Goal: Task Accomplishment & Management: Manage account settings

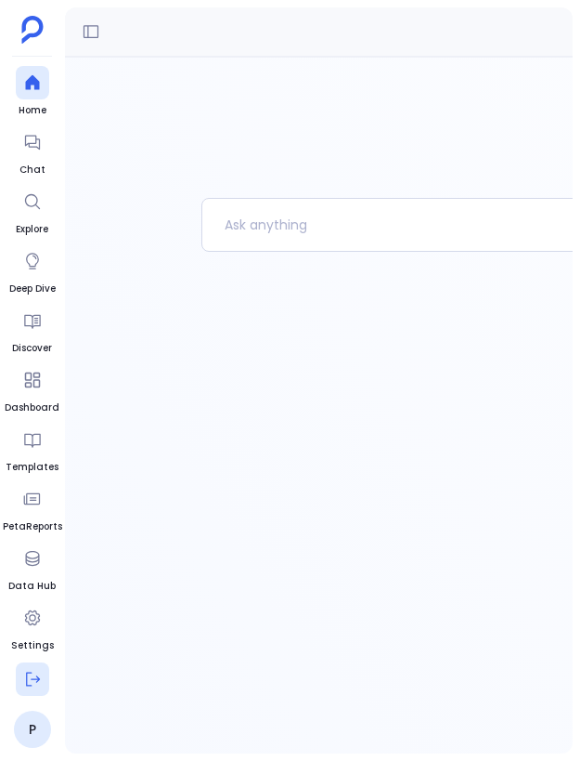
click at [37, 681] on icon at bounding box center [33, 679] width 14 height 14
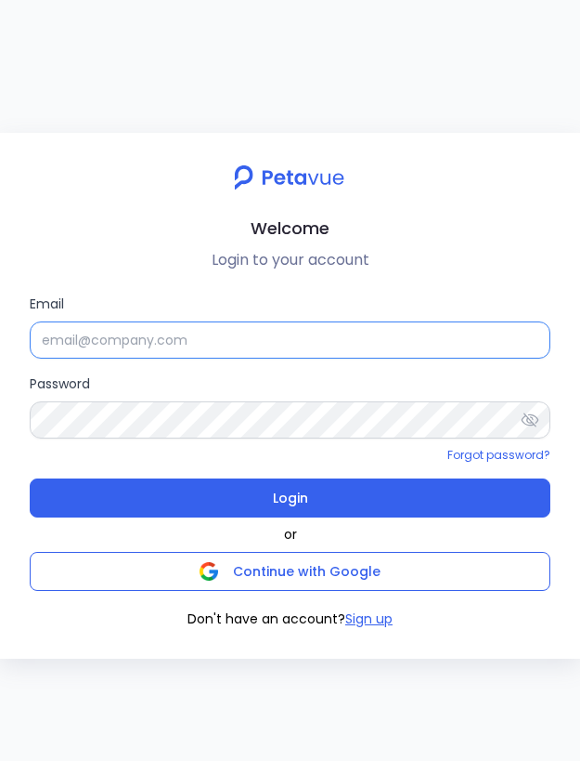
click at [188, 334] on input "Email" at bounding box center [290, 339] width 521 height 37
type input "support+testsigma@petavue.com"
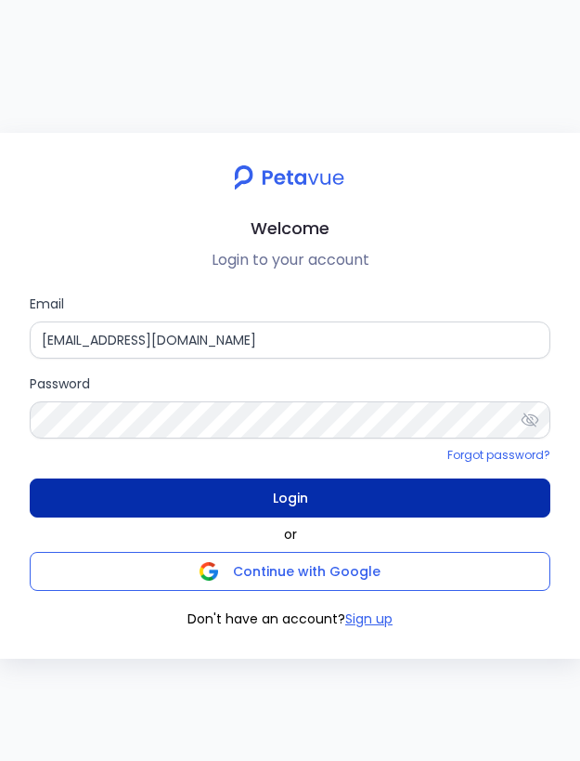
click at [342, 500] on button "Login" at bounding box center [290, 497] width 521 height 39
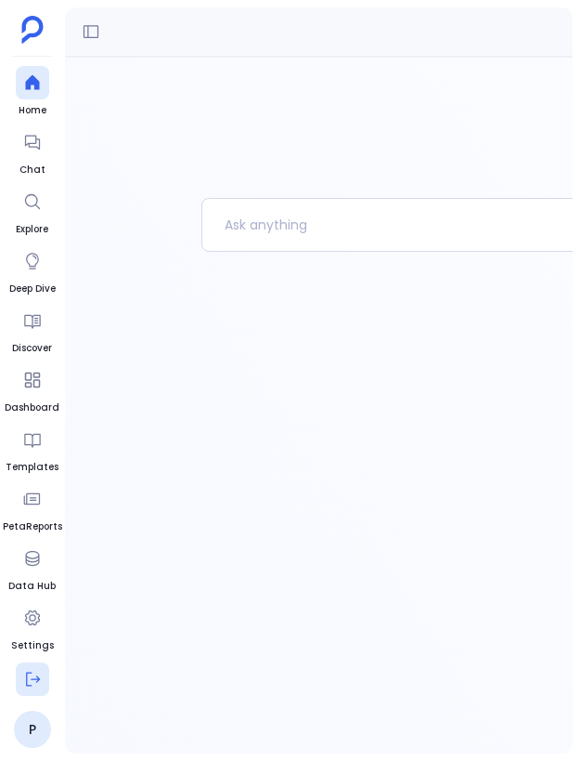
click at [35, 680] on icon at bounding box center [32, 679] width 19 height 19
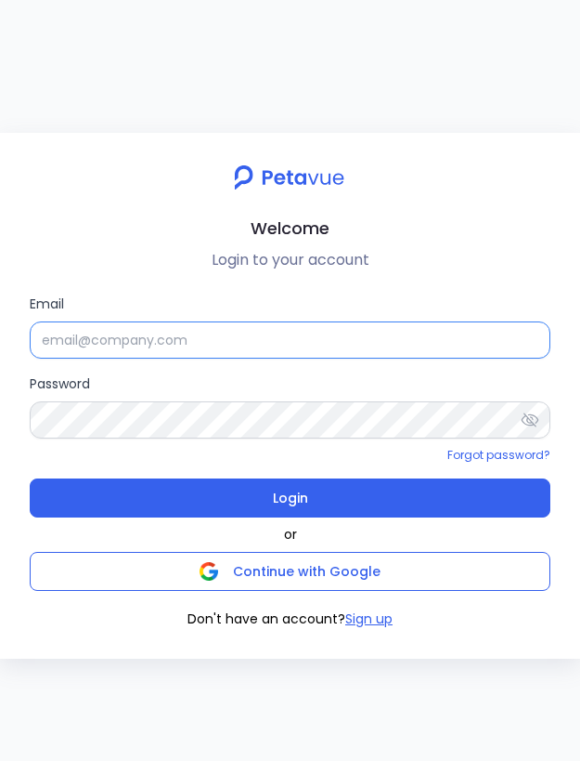
click at [336, 347] on input "Email" at bounding box center [290, 339] width 521 height 37
type input "[EMAIL_ADDRESS][DOMAIN_NAME]"
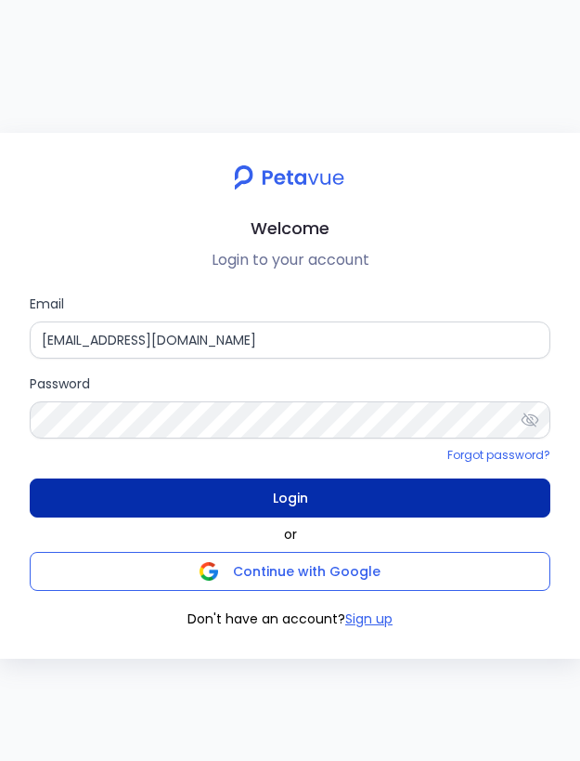
click at [341, 499] on button "Login" at bounding box center [290, 497] width 521 height 39
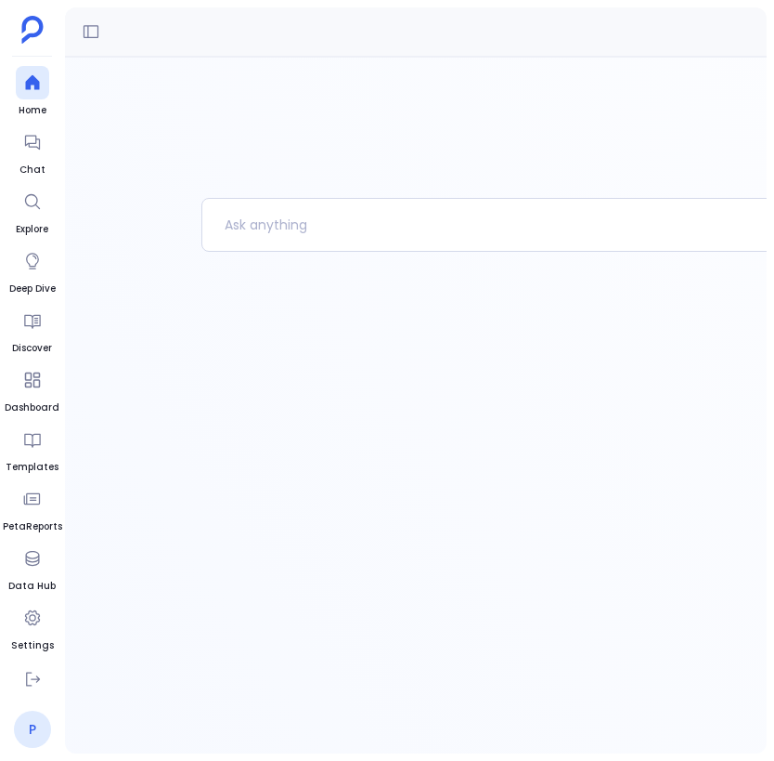
click at [38, 722] on link "P" at bounding box center [32, 728] width 37 height 37
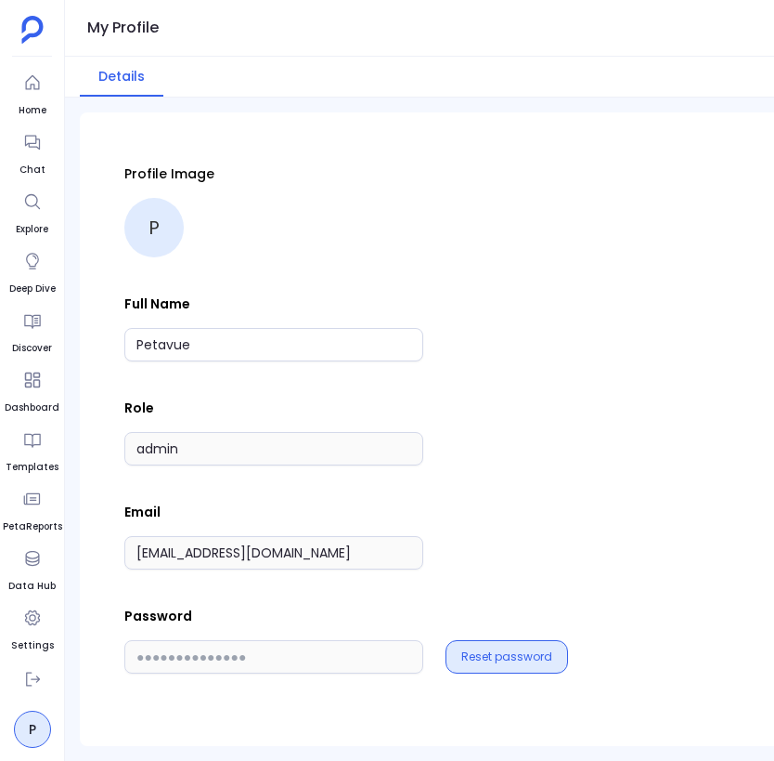
click at [499, 663] on button "Reset password" at bounding box center [507, 656] width 91 height 15
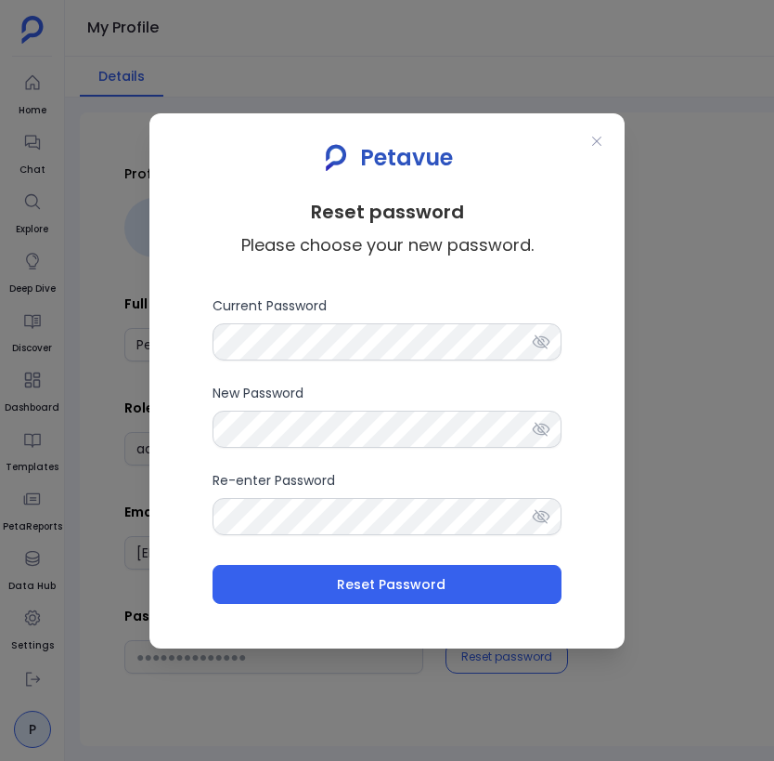
click at [551, 343] on div at bounding box center [547, 341] width 30 height 37
click at [548, 339] on icon at bounding box center [542, 341] width 18 height 12
click at [579, 142] on icon at bounding box center [596, 140] width 9 height 9
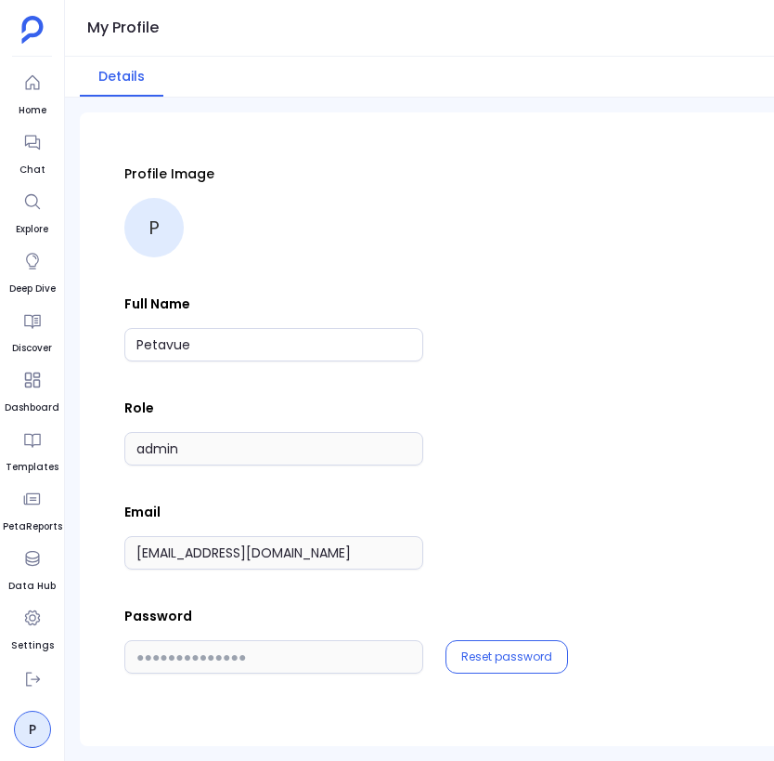
click at [579, 250] on div "Profile Image P" at bounding box center [497, 210] width 747 height 93
click at [316, 604] on div "Profile Image P Full Name Petavue Role admin Email support+testsigma@petavue.co…" at bounding box center [497, 418] width 747 height 509
click at [512, 653] on button "Reset password" at bounding box center [507, 656] width 91 height 15
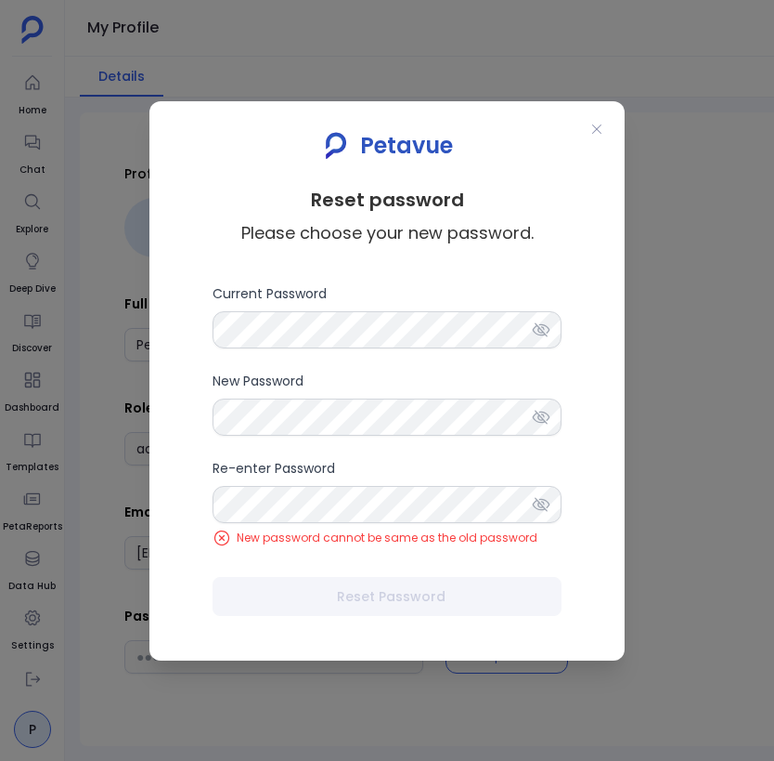
click at [543, 418] on icon at bounding box center [541, 417] width 19 height 19
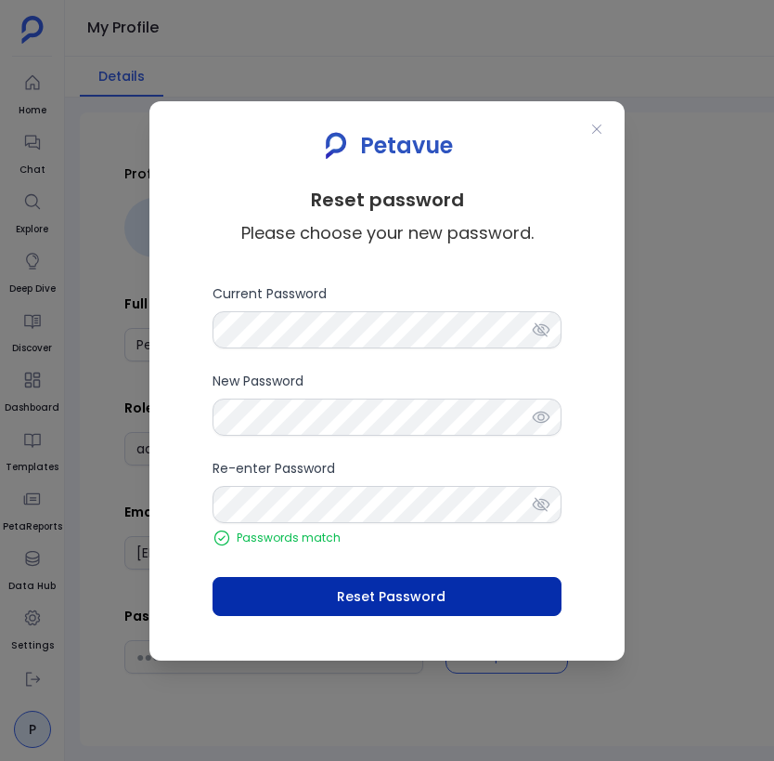
click at [448, 601] on button "Reset Password" at bounding box center [387, 596] width 349 height 39
click at [438, 589] on span "Reset Password" at bounding box center [391, 596] width 109 height 19
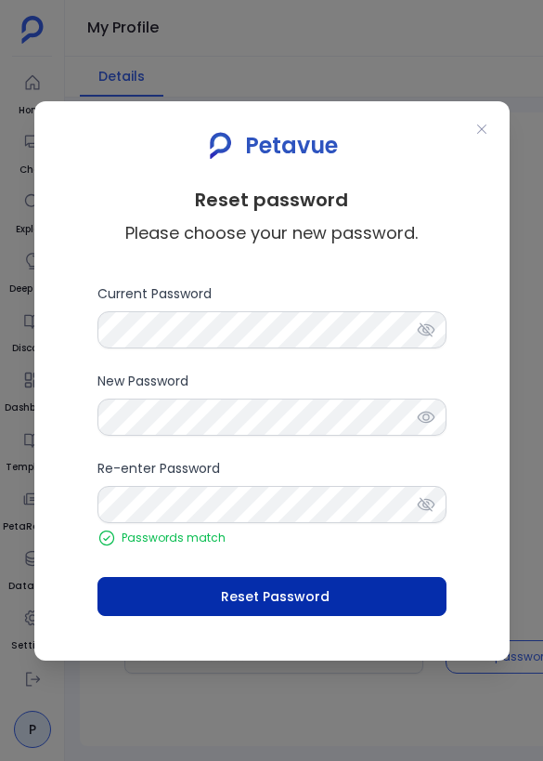
click at [347, 601] on button "Reset Password" at bounding box center [272, 596] width 349 height 39
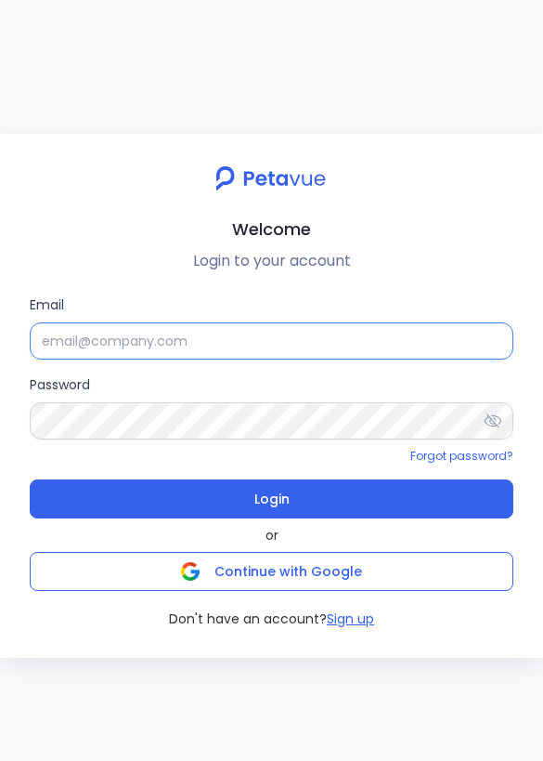
click at [333, 337] on input "Email" at bounding box center [272, 340] width 484 height 37
type input "support+testsigma@petavue.com"
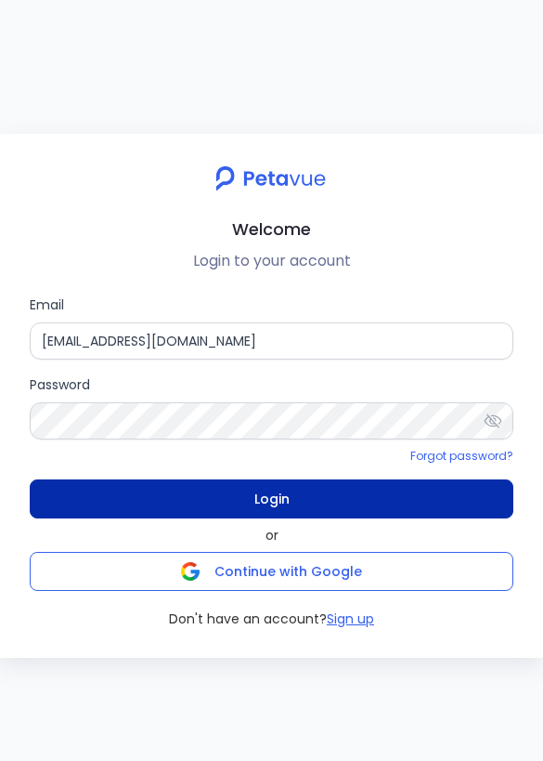
click at [362, 488] on button "Login" at bounding box center [272, 498] width 484 height 39
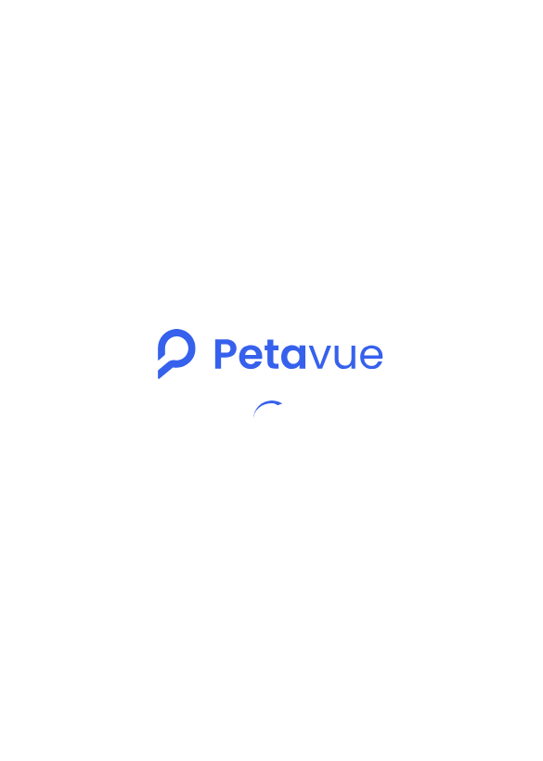
click at [336, 99] on div at bounding box center [271, 380] width 543 height 761
click at [310, 120] on div at bounding box center [271, 380] width 543 height 761
click at [224, 164] on div at bounding box center [271, 380] width 543 height 761
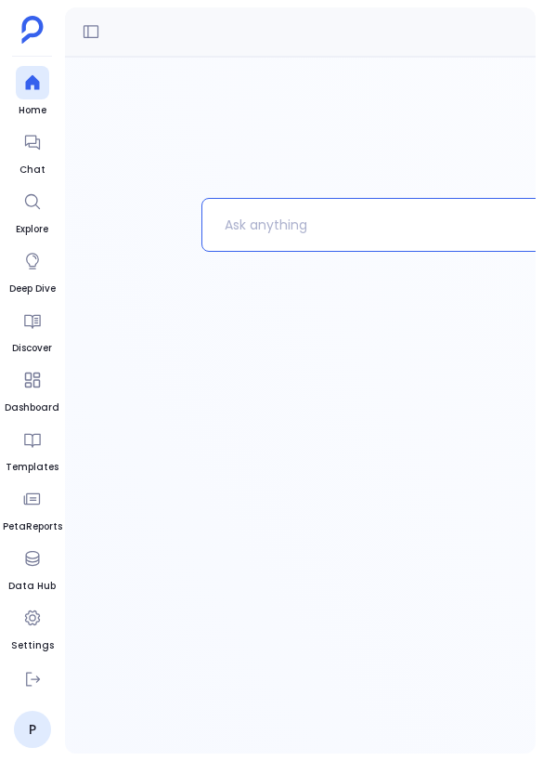
click at [293, 222] on p at bounding box center [521, 225] width 638 height 48
click at [294, 145] on div at bounding box center [552, 405] width 975 height 696
click at [367, 209] on p at bounding box center [521, 225] width 638 height 48
